Goal: Navigation & Orientation: Understand site structure

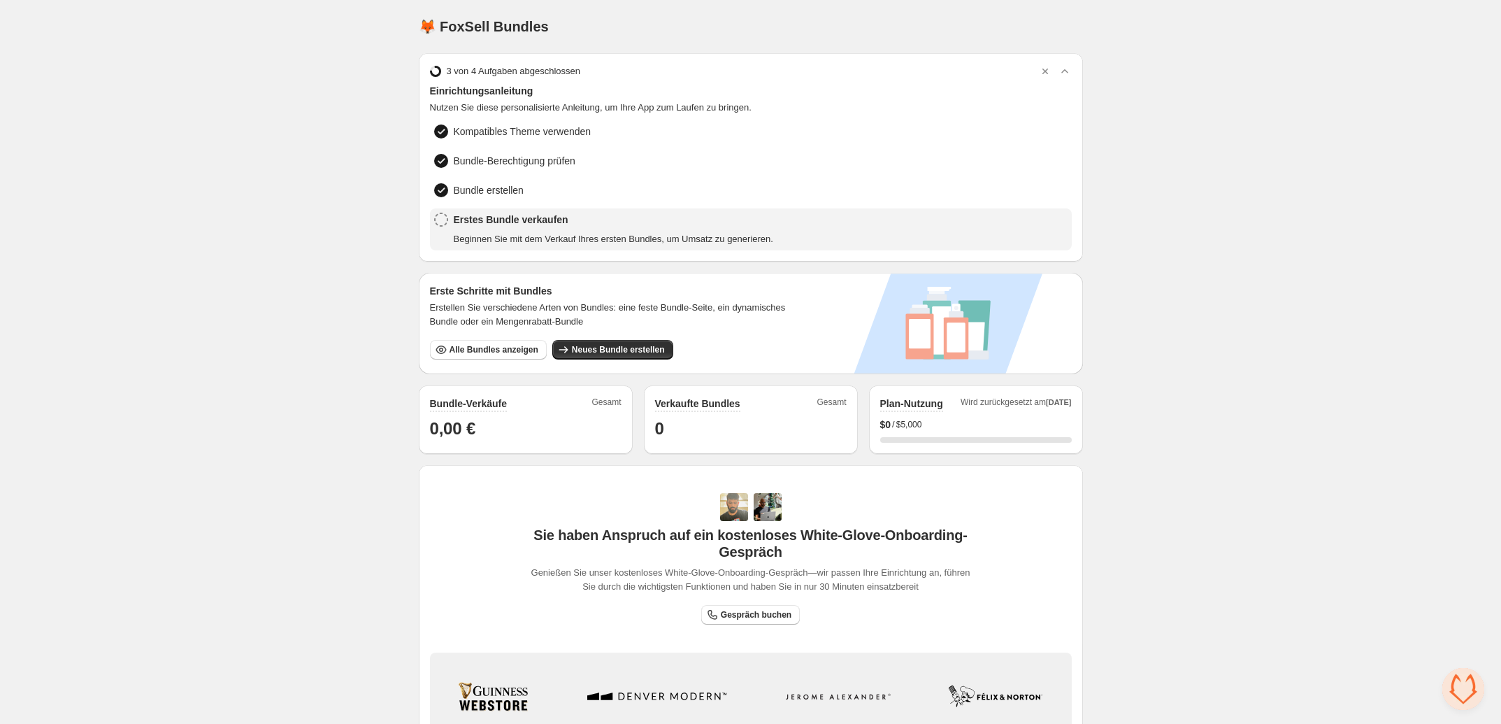
drag, startPoint x: 0, startPoint y: 419, endPoint x: 283, endPoint y: 287, distance: 312.2
click at [281, 287] on div "Home Bundles Analytics Plan and Billing 🦊 FoxSell Bundles. This page is ready 🦊…" at bounding box center [750, 465] width 1501 height 931
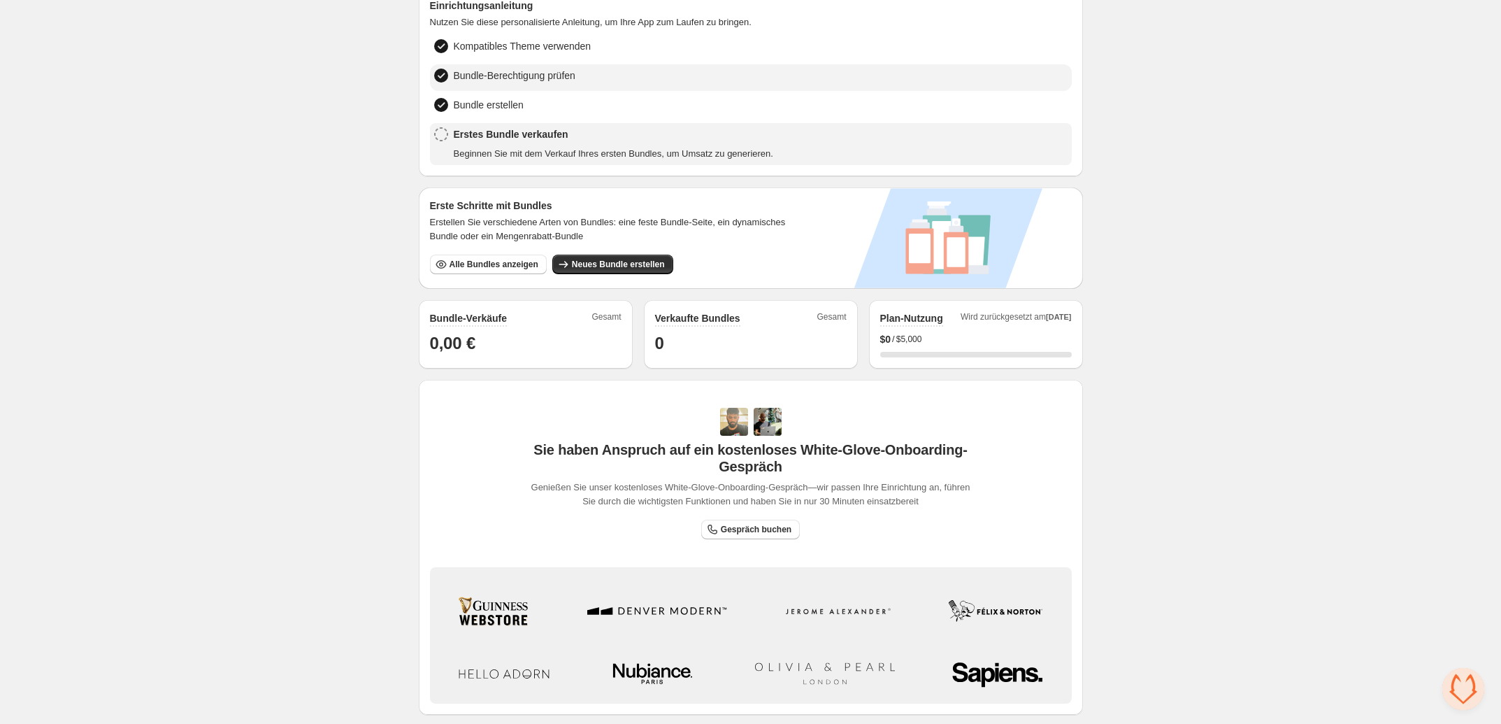
scroll to position [205, 0]
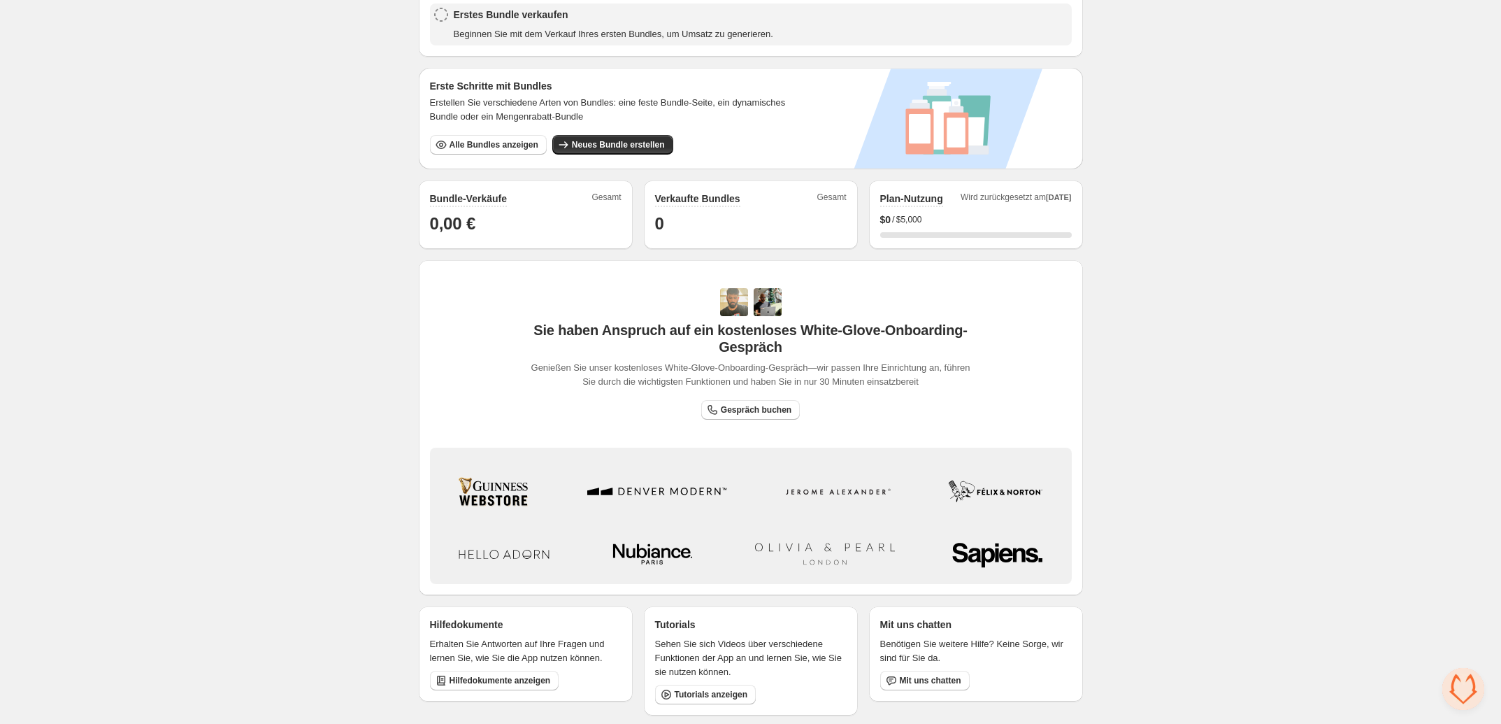
drag, startPoint x: 2, startPoint y: 373, endPoint x: 194, endPoint y: 527, distance: 245.7
click at [190, 530] on div "Home Bundles Analytics Plan and Billing 🦊 FoxSell Bundles. This page is ready 🦊…" at bounding box center [750, 260] width 1501 height 931
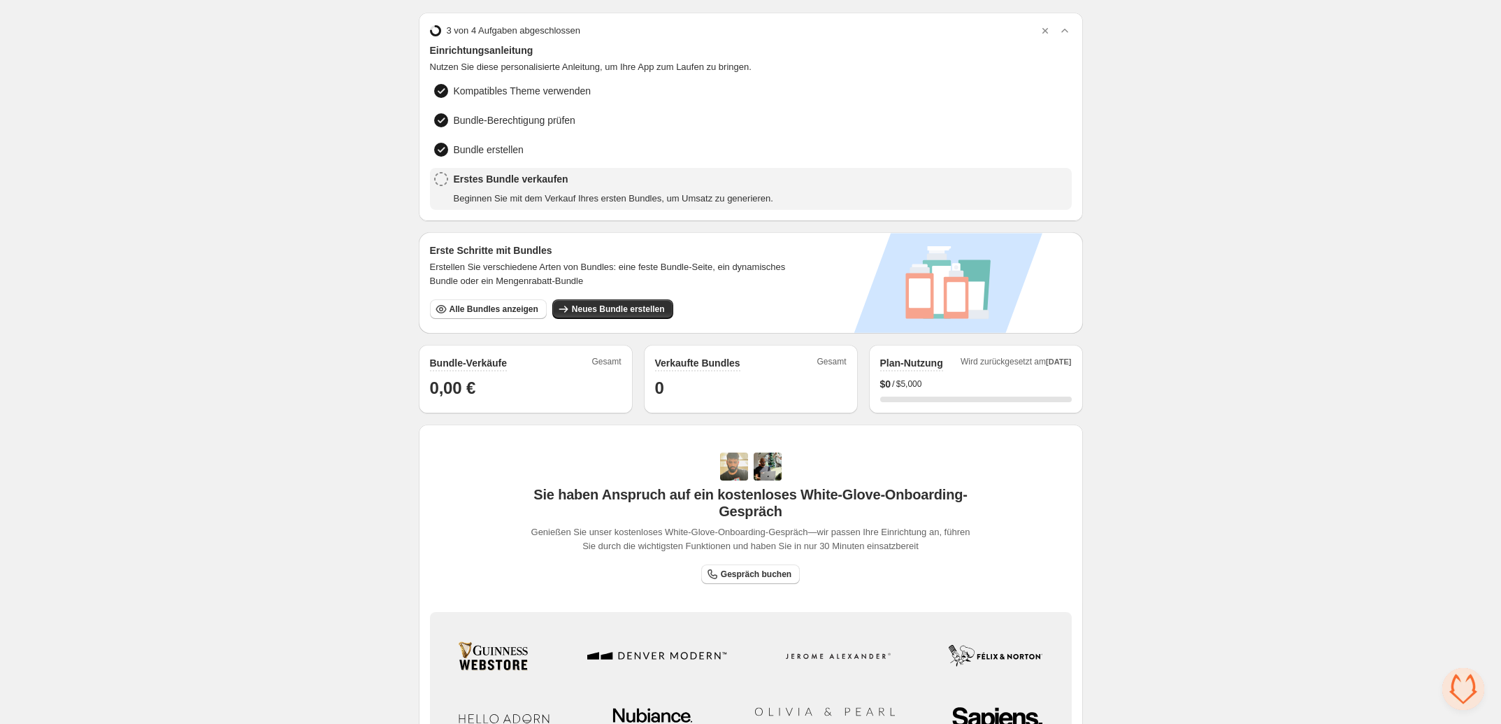
scroll to position [0, 0]
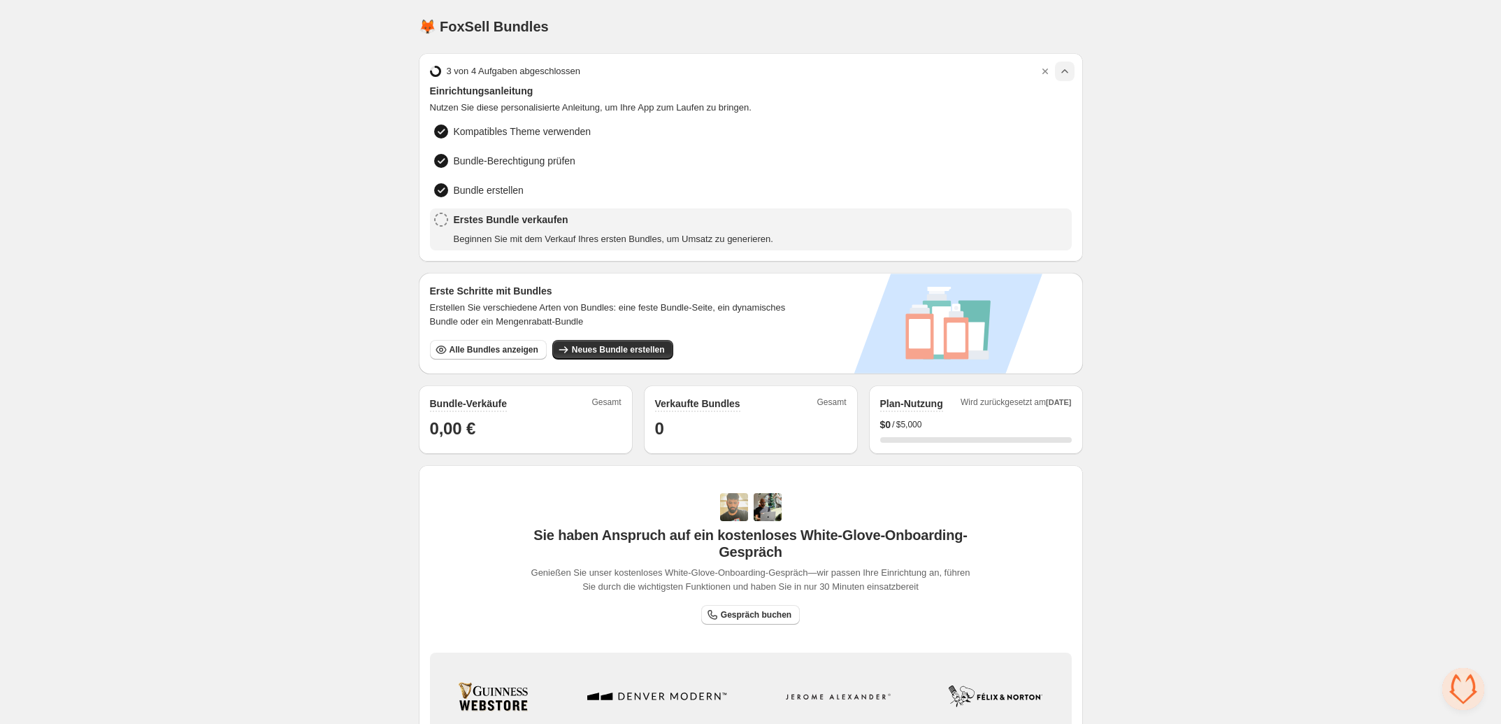
click at [1067, 67] on icon "button" at bounding box center [1065, 71] width 14 height 14
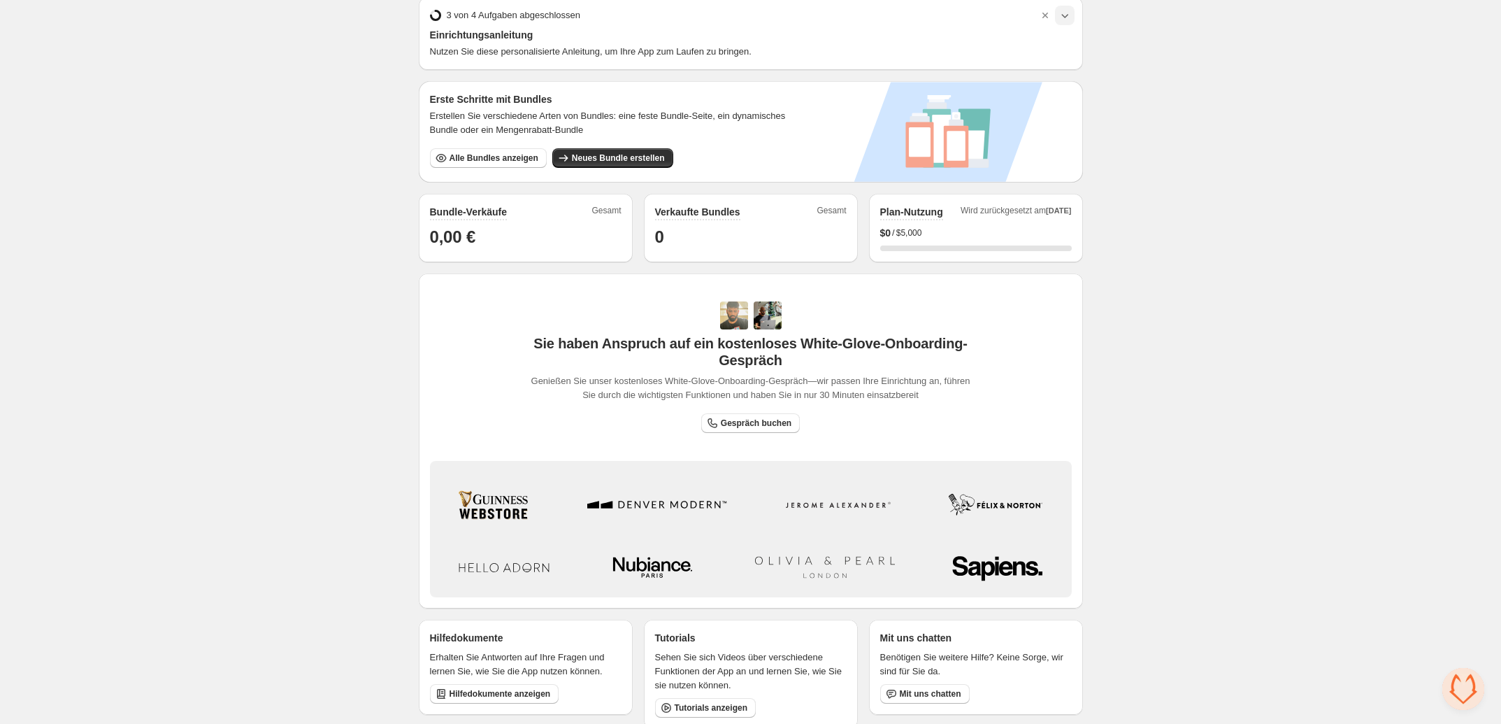
scroll to position [71, 0]
